Goal: Information Seeking & Learning: Learn about a topic

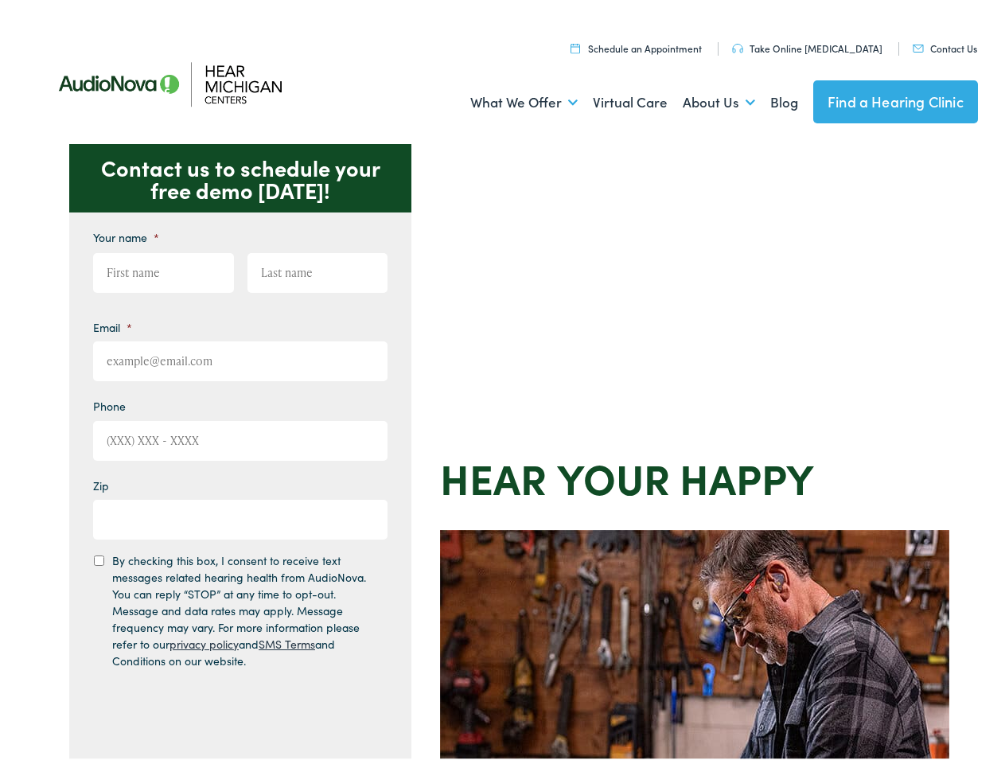
click at [502, 382] on div "Contact us to schedule your free demo today! Give us a call 888-480-2052 Email …" at bounding box center [509, 692] width 1018 height 1106
click at [509, 98] on link "What We Offer" at bounding box center [523, 97] width 107 height 59
click at [702, 98] on link "About Us" at bounding box center [718, 97] width 72 height 59
